Goal: Task Accomplishment & Management: Use online tool/utility

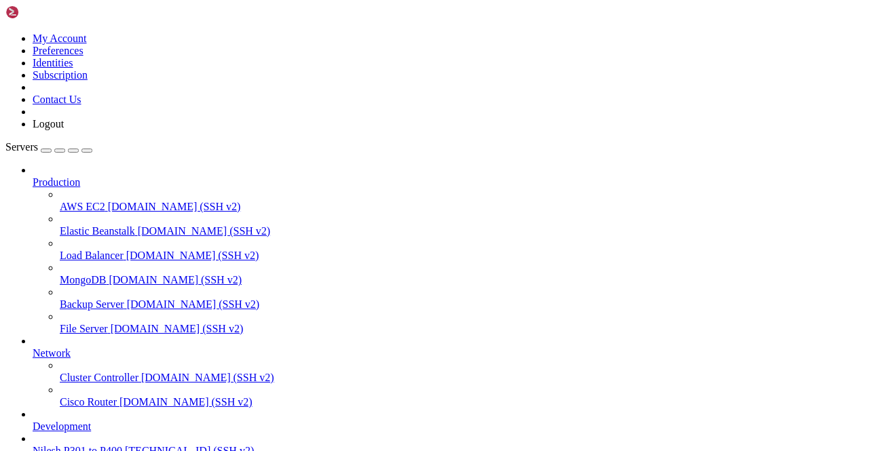
scroll to position [3767, 0]
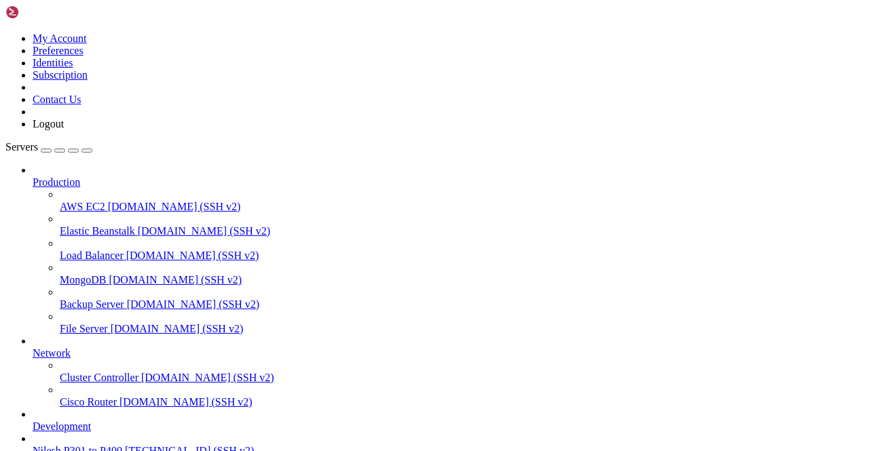
scroll to position [3848, 0]
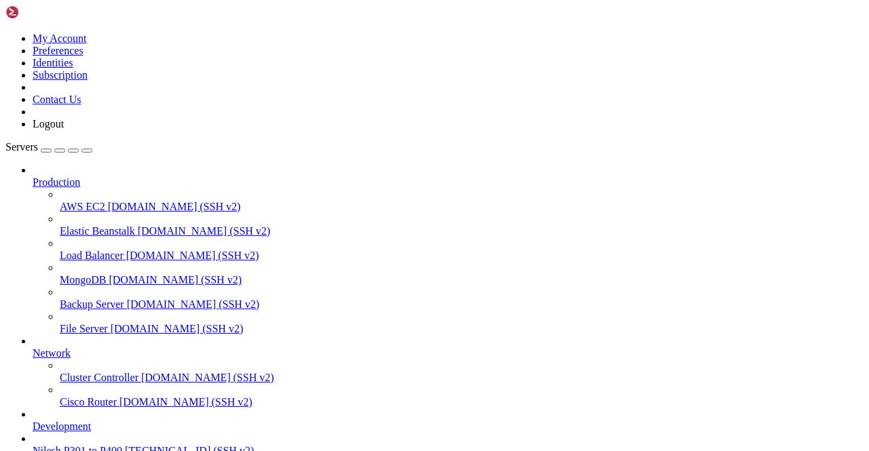
type input "/var/lib/docker/overlay2/e6708140905d596861a09a5840e2c00b51c8c380abe712d56b51bf…"
